Goal: Find specific page/section: Find specific page/section

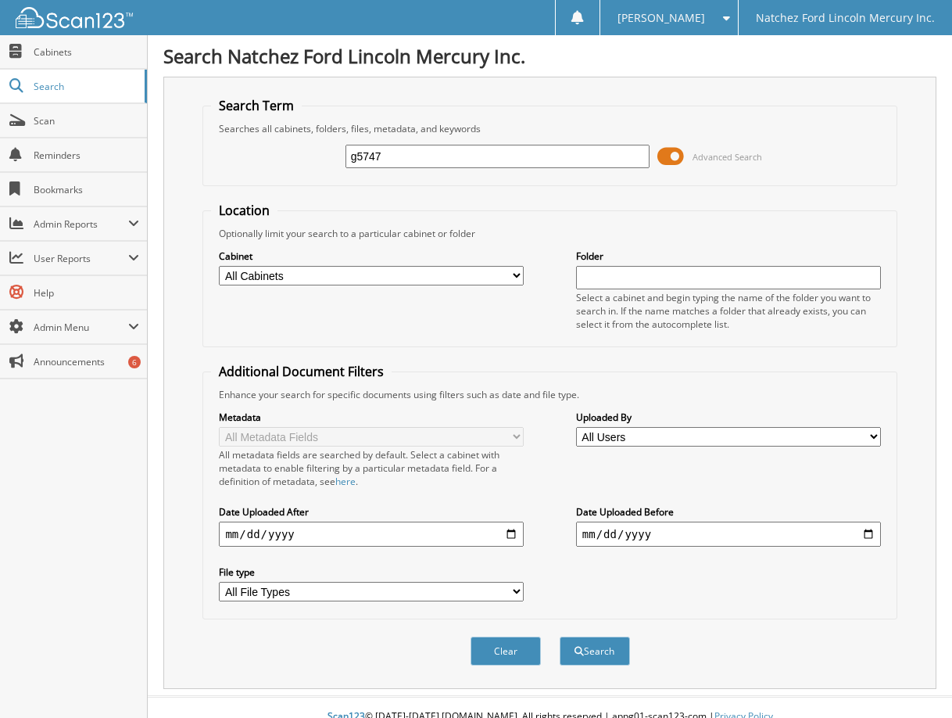
type input "g5747"
click at [560, 636] on button "Search" at bounding box center [595, 650] width 70 height 29
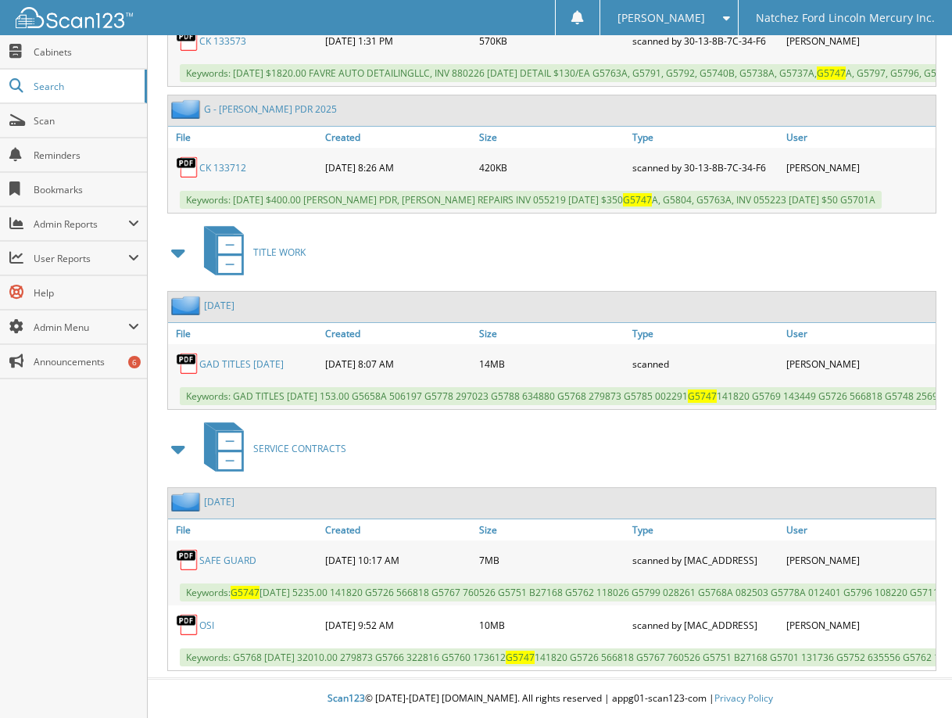
scroll to position [1601, 0]
click at [220, 554] on link "SAFE GUARD" at bounding box center [227, 560] width 57 height 13
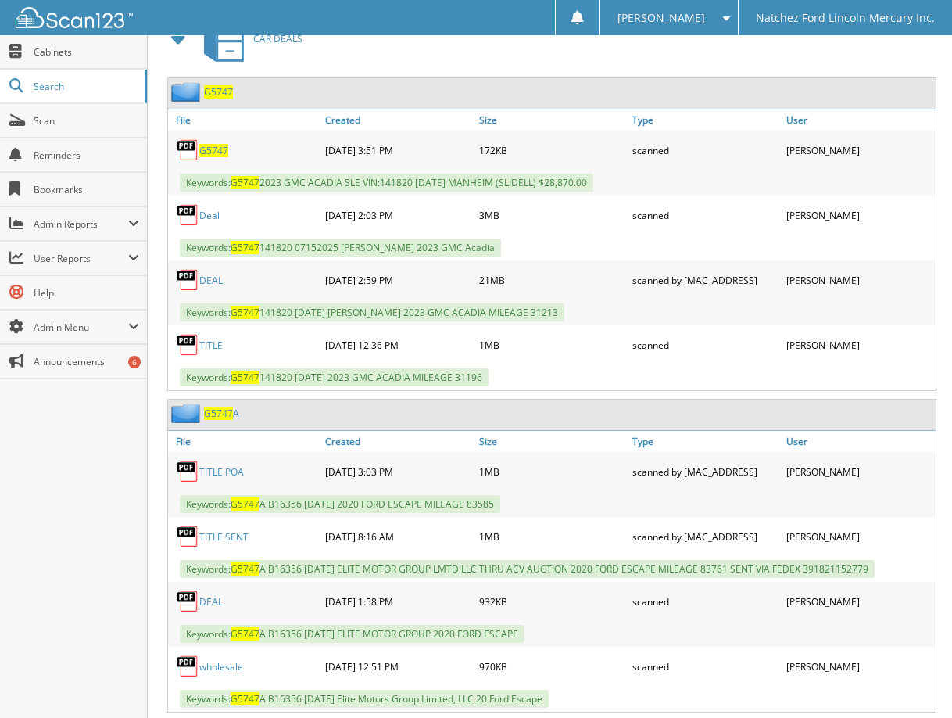
scroll to position [741, 0]
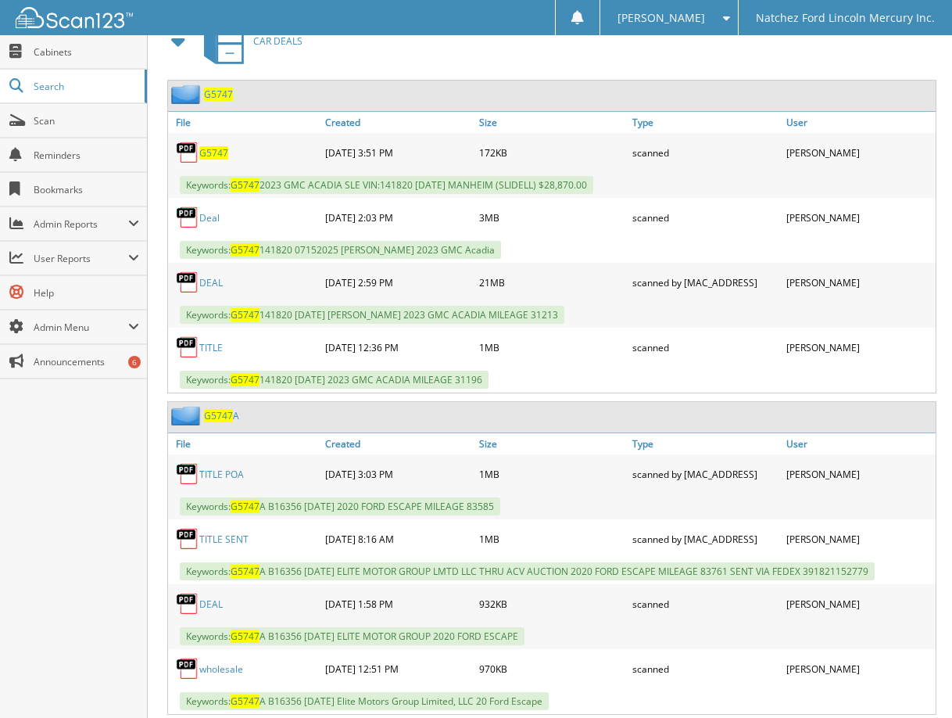
click at [206, 218] on link "Deal" at bounding box center [209, 217] width 20 height 13
click at [210, 285] on link "DEAL" at bounding box center [210, 282] width 23 height 13
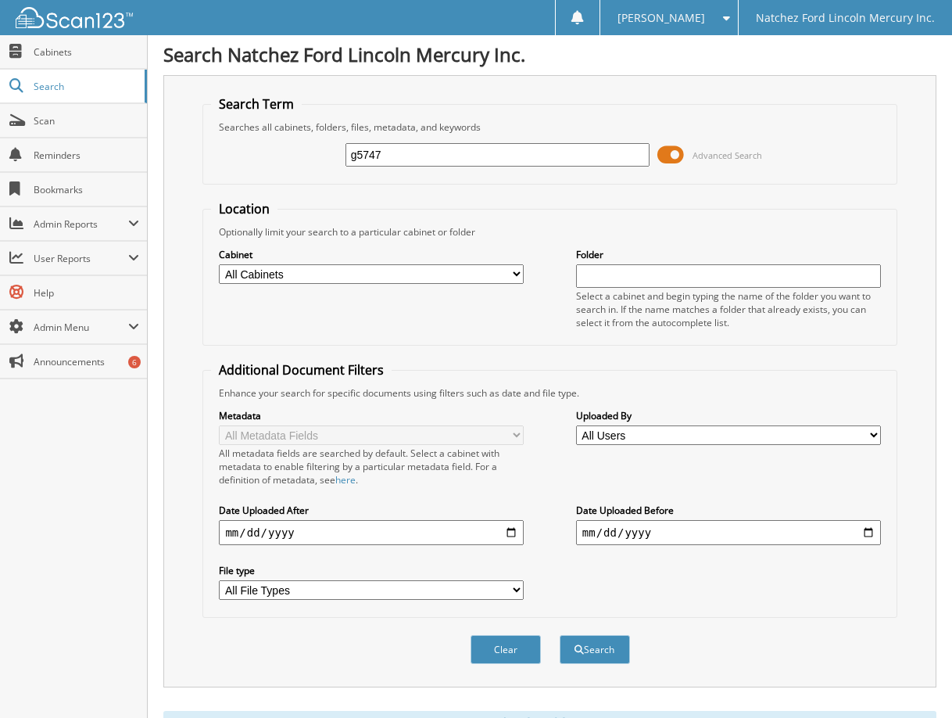
scroll to position [0, 0]
